Goal: Information Seeking & Learning: Learn about a topic

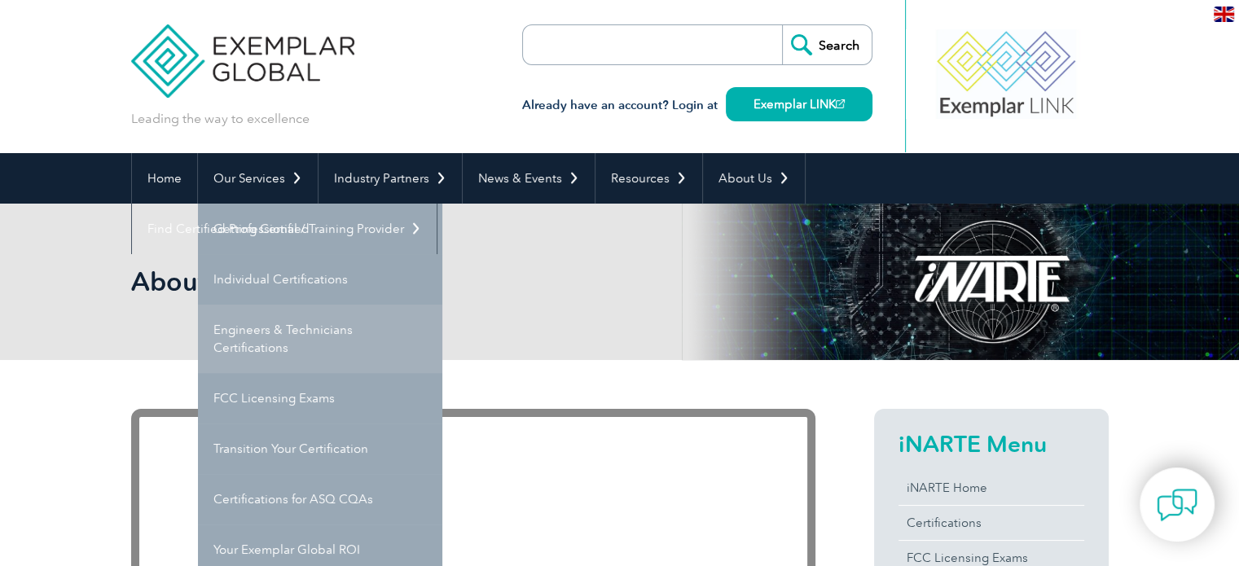
click at [307, 325] on link "Engineers & Technicians Certifications" at bounding box center [320, 339] width 244 height 68
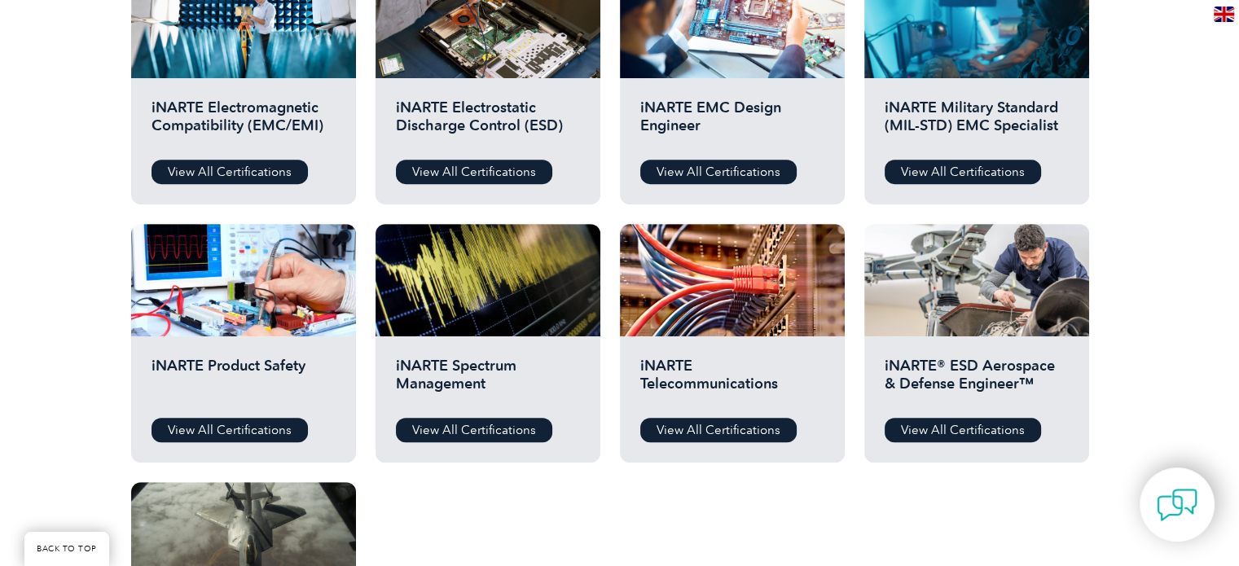
scroll to position [733, 0]
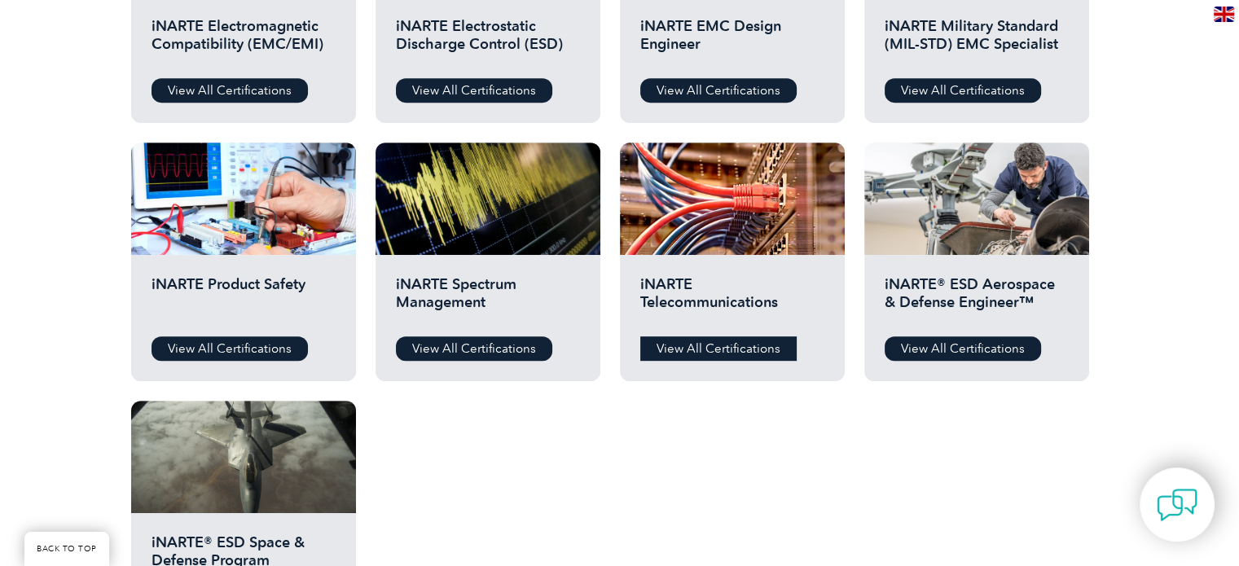
click at [771, 349] on link "View All Certifications" at bounding box center [718, 348] width 156 height 24
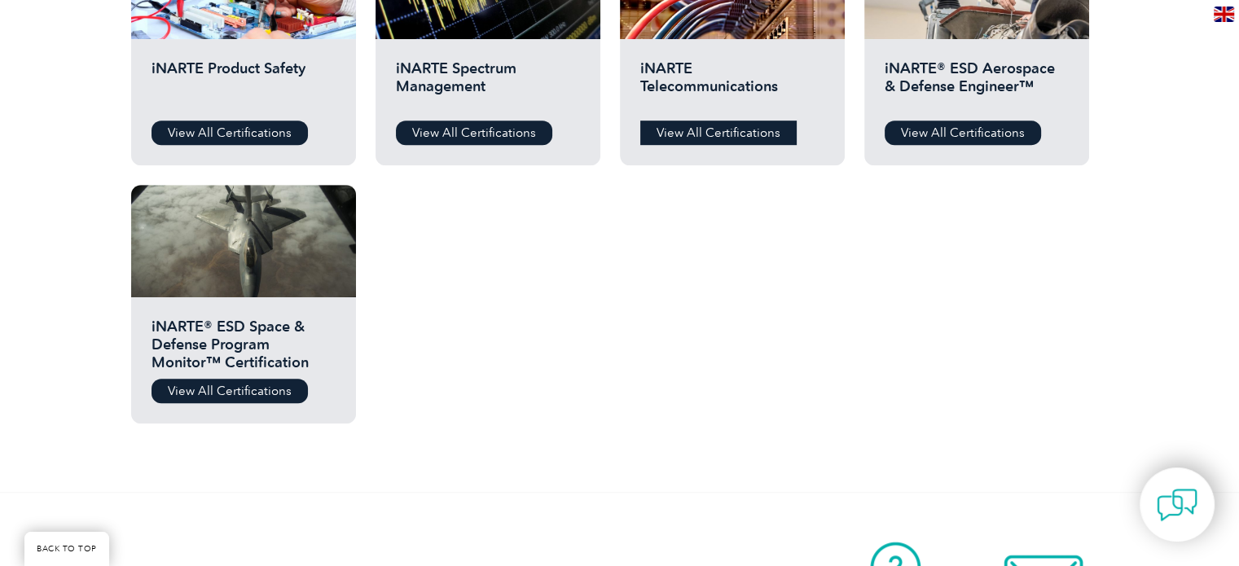
scroll to position [1059, 0]
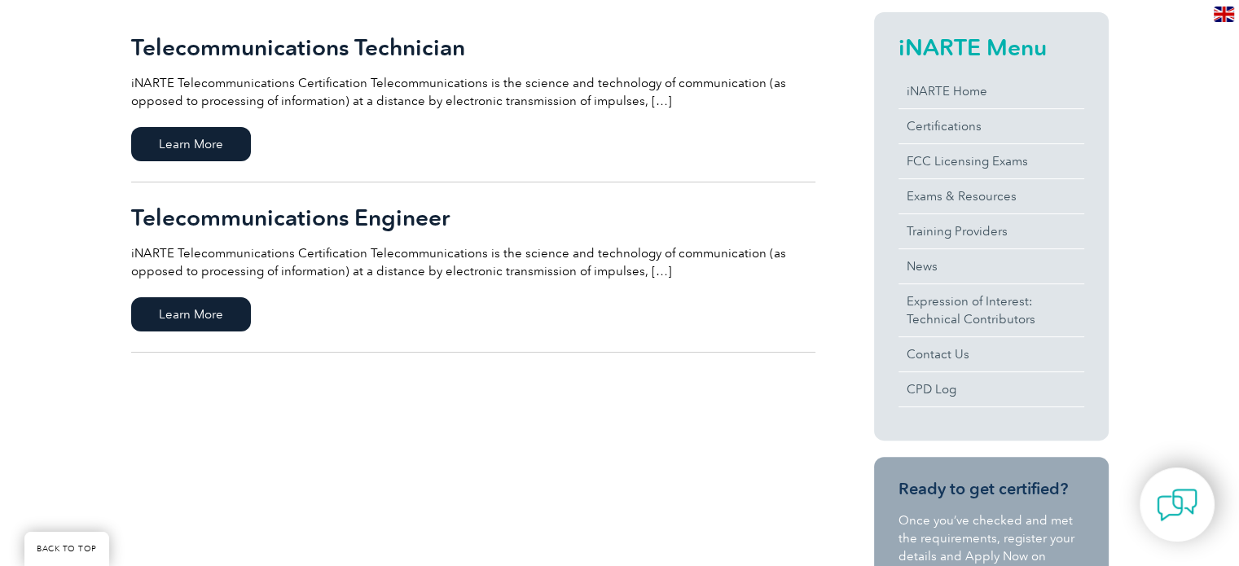
scroll to position [407, 0]
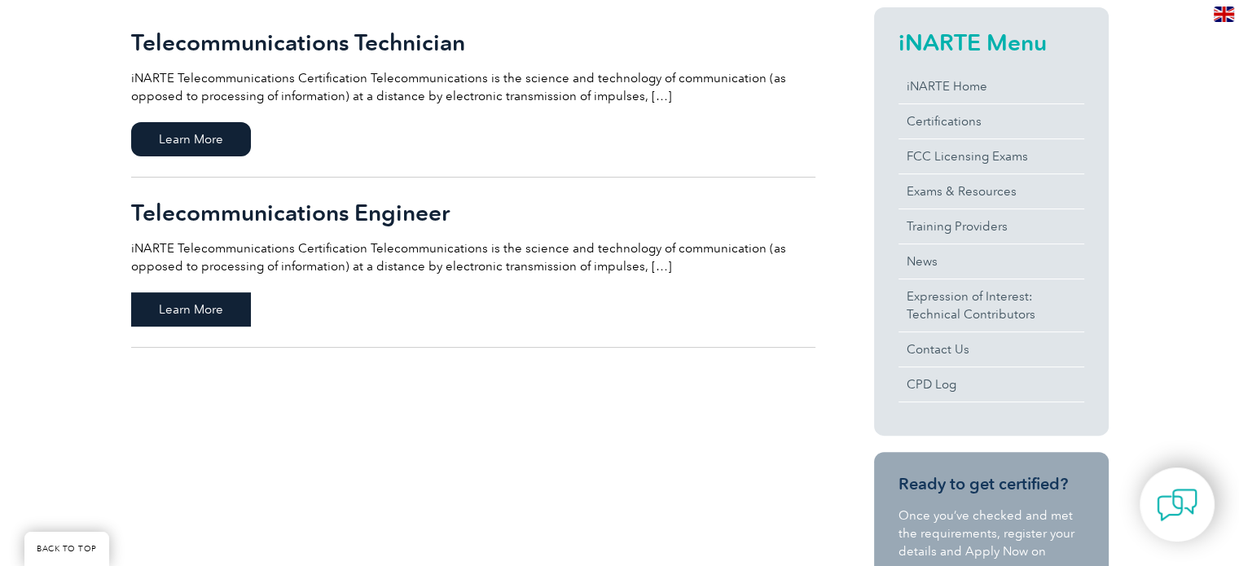
click at [215, 316] on span "Learn More" at bounding box center [191, 309] width 120 height 34
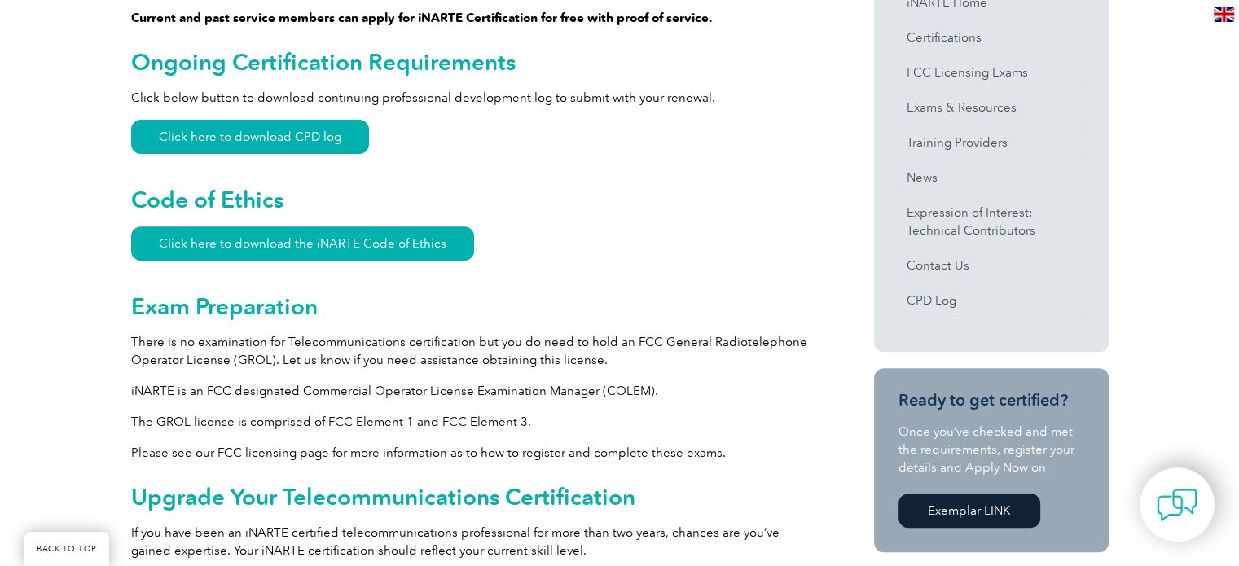
scroll to position [733, 0]
